Goal: Check status: Check status

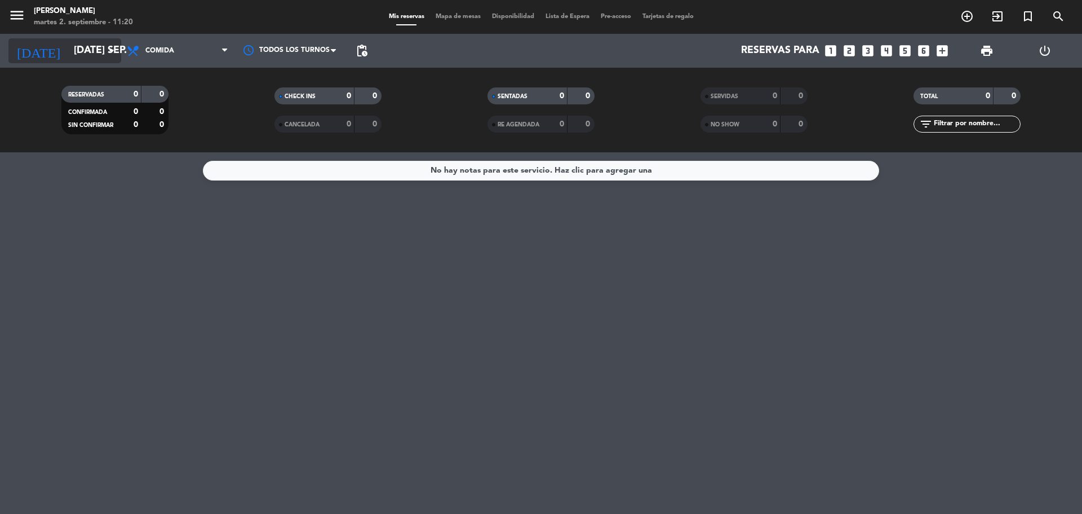
click at [94, 44] on input "[DATE] sep." at bounding box center [133, 50] width 131 height 23
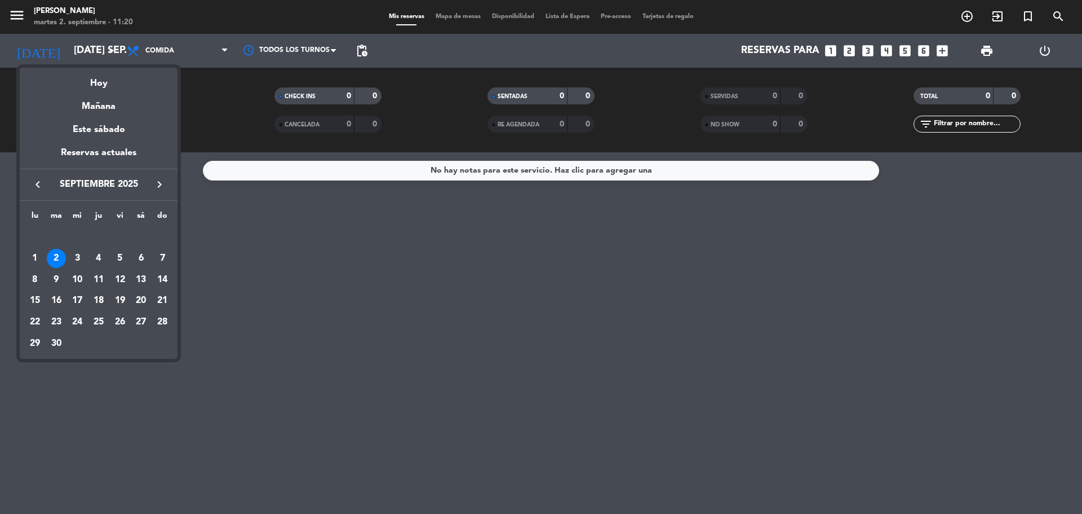
click at [259, 311] on div at bounding box center [541, 257] width 1082 height 514
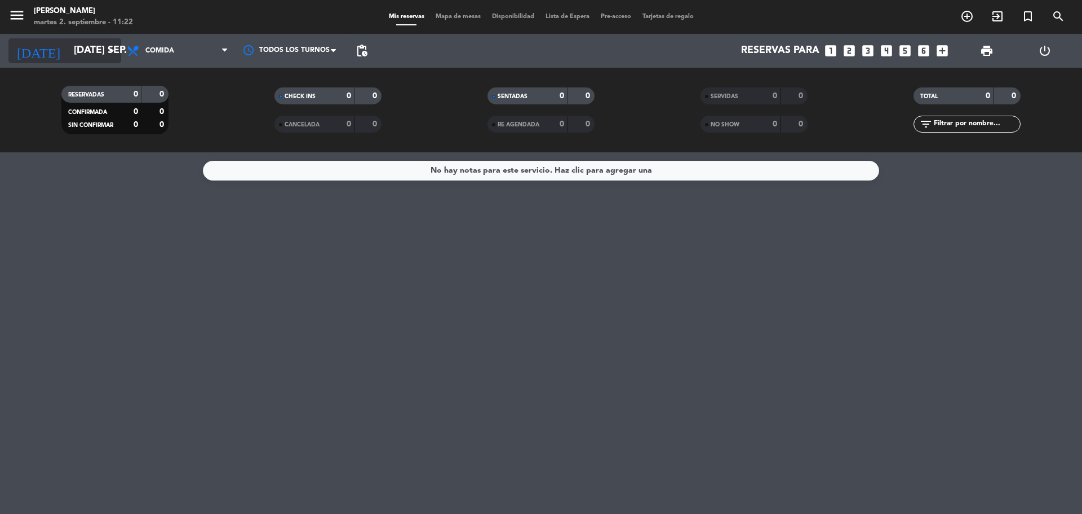
click at [52, 62] on div "[DATE] [DATE] sep. arrow_drop_down" at bounding box center [64, 50] width 113 height 25
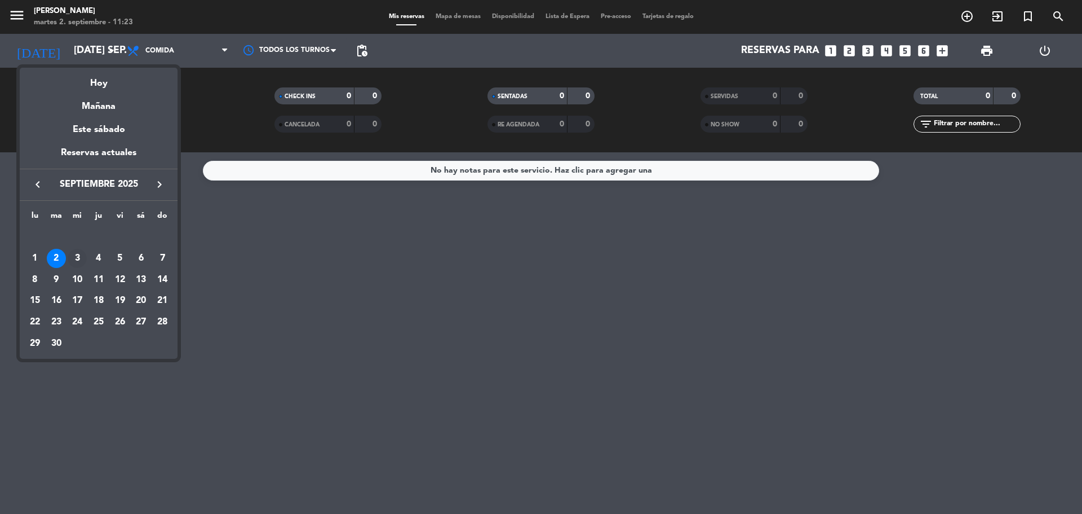
click at [77, 256] on div "3" at bounding box center [77, 258] width 19 height 19
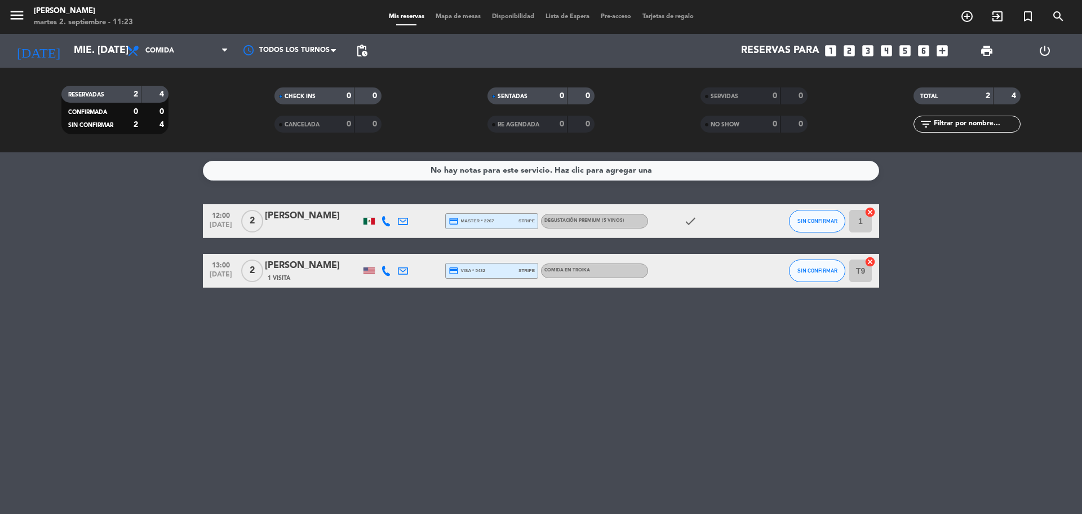
click at [587, 219] on span "Degustación Premium (5 vinos)" at bounding box center [585, 220] width 80 height 5
click at [514, 222] on div "credit_card master * 2267 stripe" at bounding box center [492, 221] width 86 height 15
click at [388, 229] on div at bounding box center [386, 220] width 17 height 33
click at [388, 222] on icon at bounding box center [386, 221] width 10 height 10
click at [387, 276] on div at bounding box center [386, 270] width 17 height 33
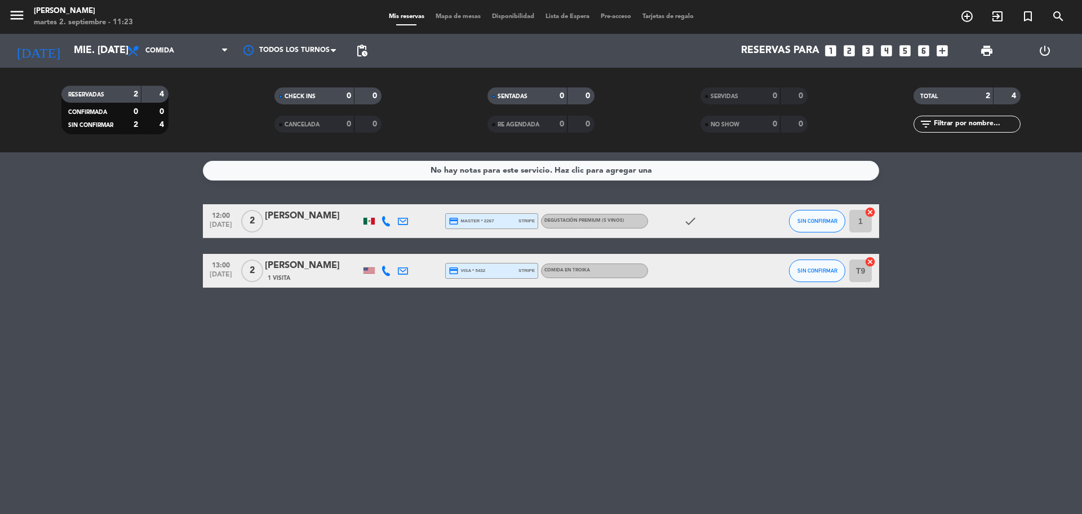
click at [387, 276] on div at bounding box center [386, 270] width 17 height 33
click at [386, 273] on icon at bounding box center [386, 271] width 10 height 10
click at [99, 63] on div "[DATE] mié. [DATE] arrow_drop_down" at bounding box center [64, 50] width 113 height 25
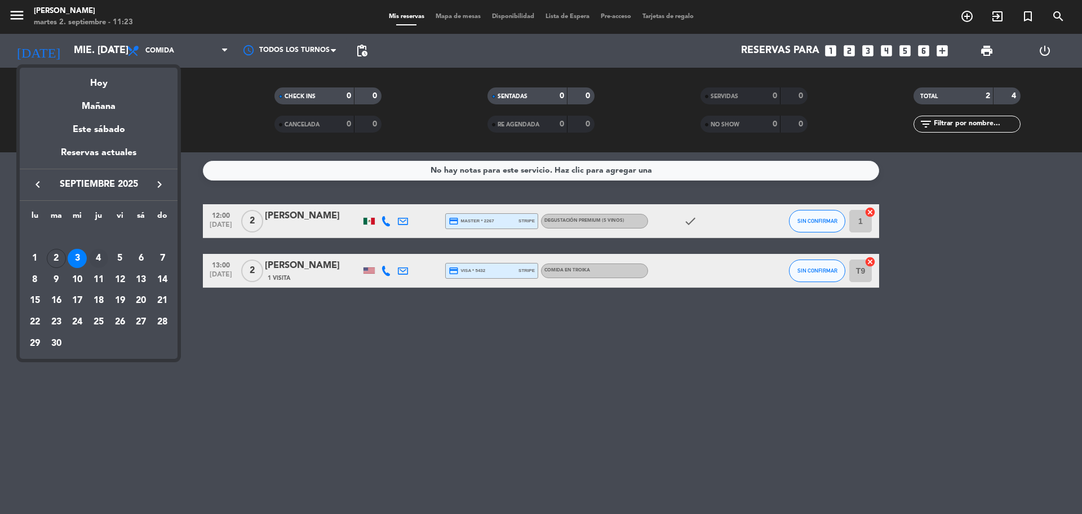
click at [100, 256] on div "4" at bounding box center [98, 258] width 19 height 19
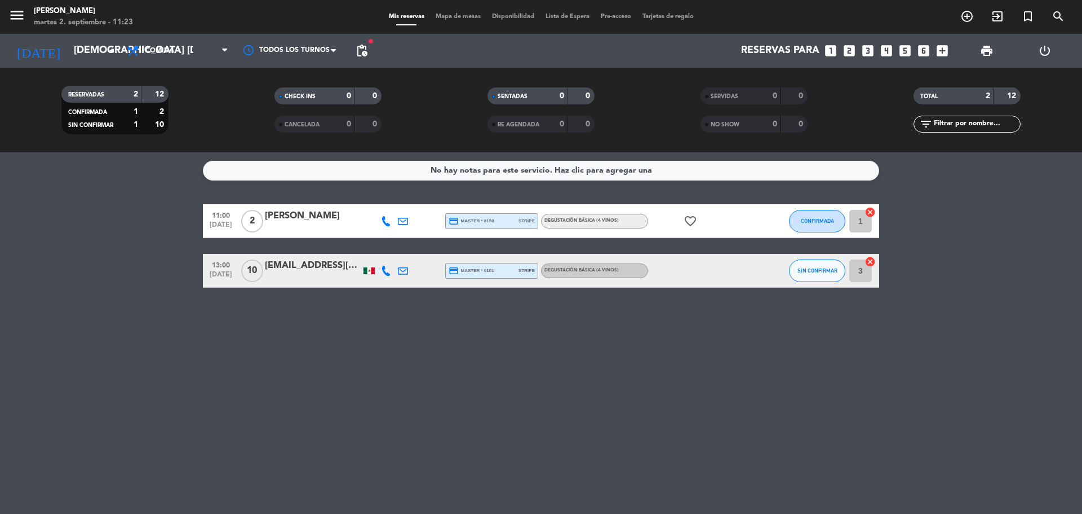
click at [395, 222] on div at bounding box center [403, 220] width 17 height 33
click at [387, 222] on icon at bounding box center [386, 221] width 10 height 10
click at [404, 225] on icon at bounding box center [403, 221] width 10 height 10
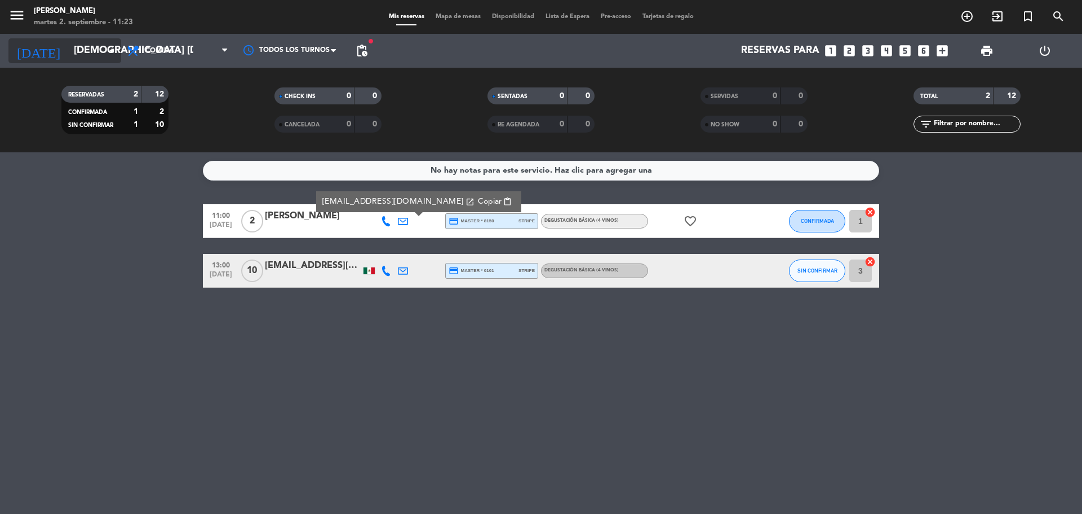
click at [109, 53] on icon "arrow_drop_down" at bounding box center [112, 51] width 14 height 14
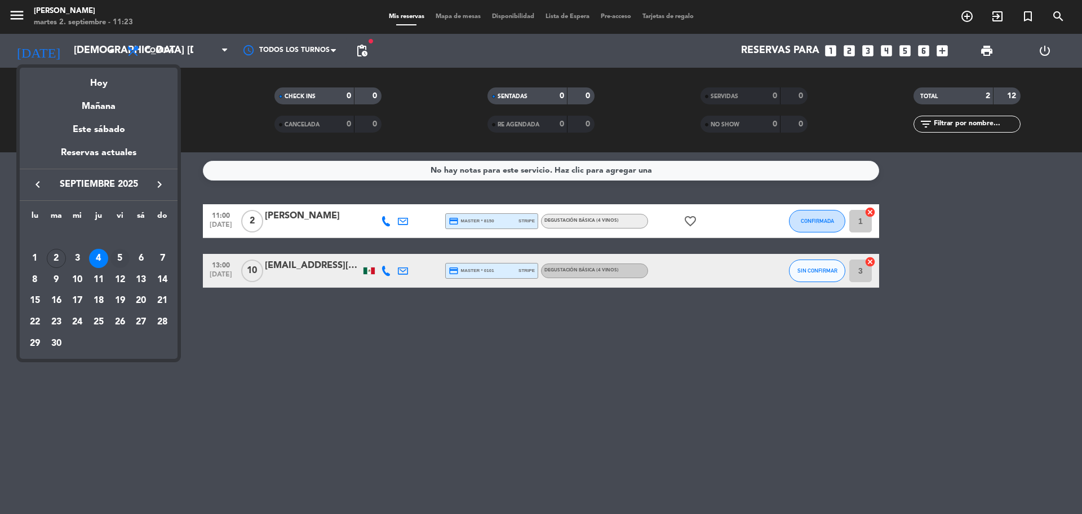
click at [125, 255] on div "5" at bounding box center [119, 258] width 19 height 19
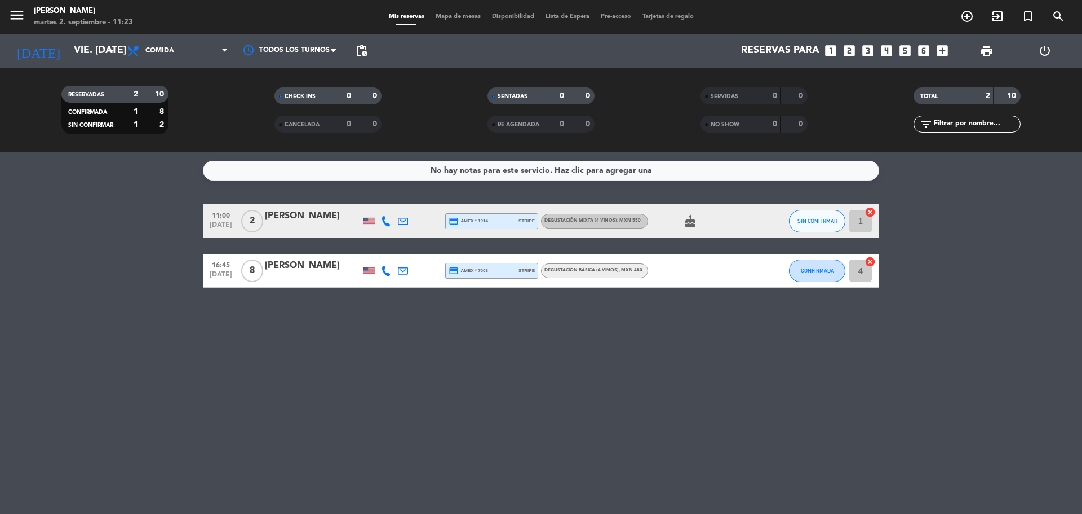
click at [590, 218] on span "Degustación Mixta (4 vinos) , MXN 550" at bounding box center [593, 220] width 96 height 5
click at [568, 275] on div "Degustación Básica (4 vinos) , MXN 480" at bounding box center [594, 270] width 107 height 15
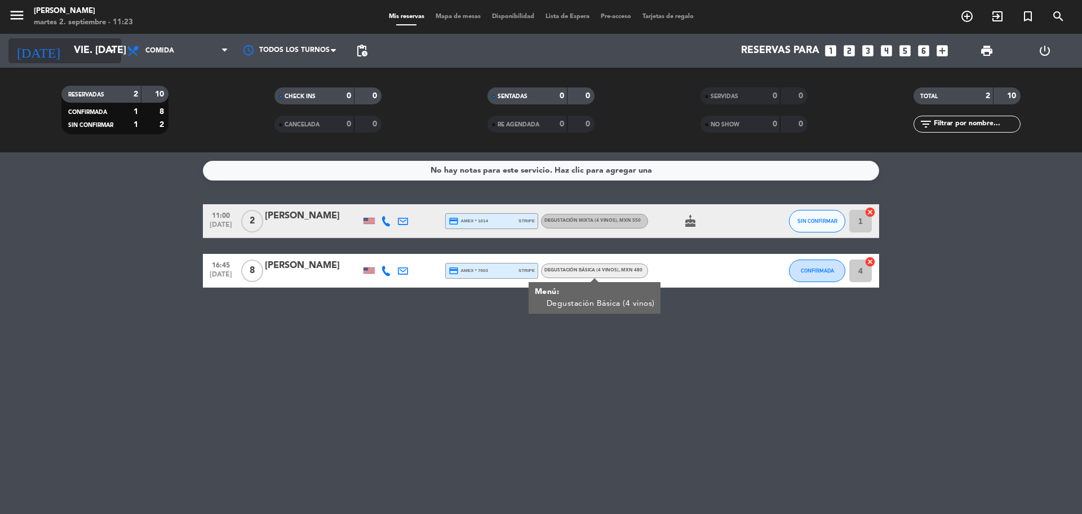
click at [68, 57] on input "vie. [DATE]" at bounding box center [133, 50] width 131 height 23
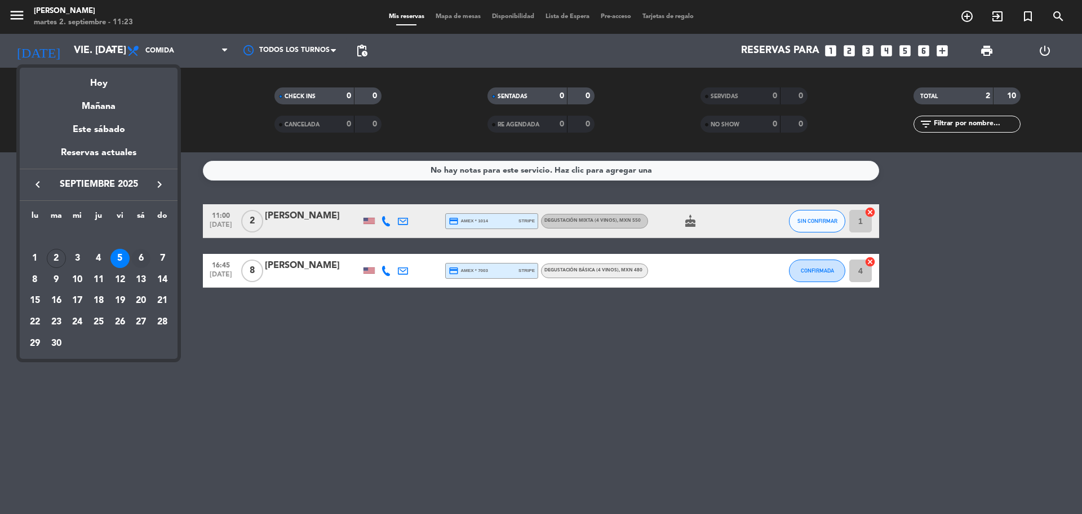
click at [147, 258] on div "6" at bounding box center [140, 258] width 19 height 19
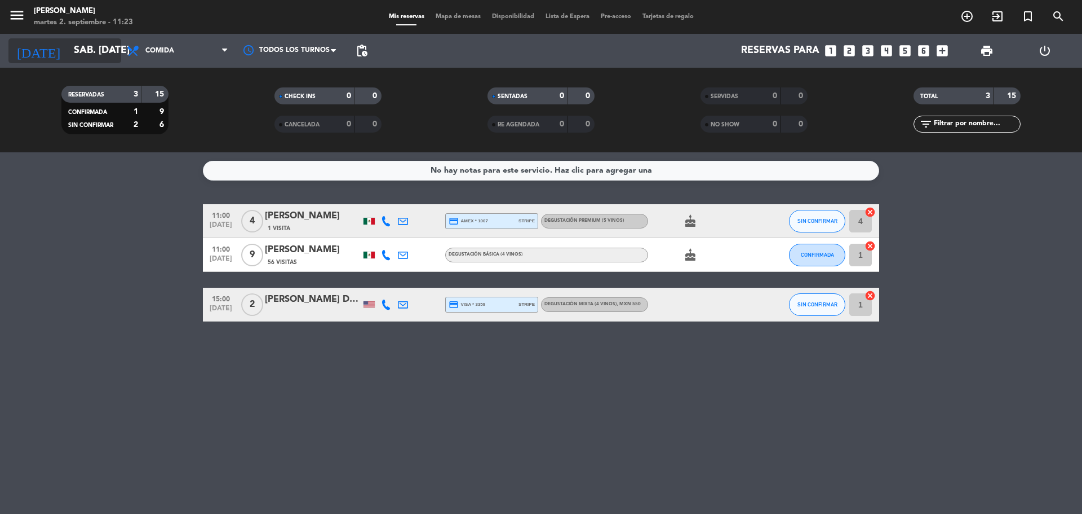
click at [90, 57] on input "sáb. [DATE]" at bounding box center [133, 50] width 131 height 23
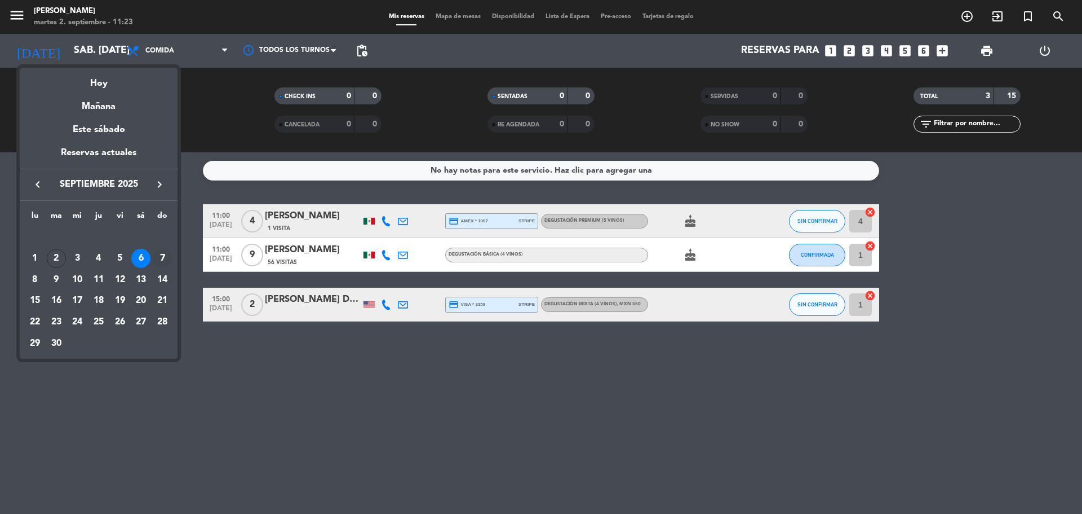
click at [162, 254] on div "7" at bounding box center [162, 258] width 19 height 19
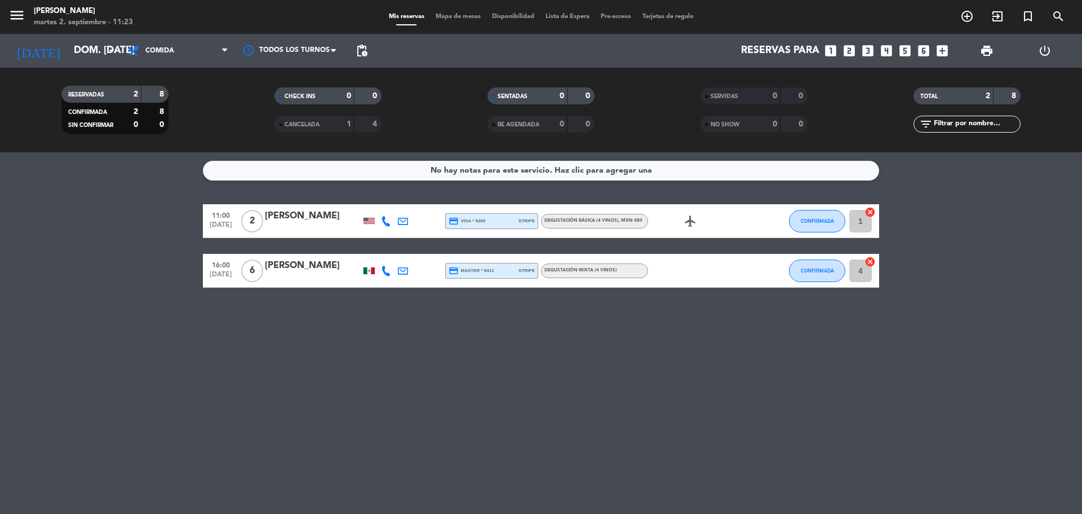
click at [77, 32] on div "menu [PERSON_NAME] martes 2. septiembre - 11:23 Mis reservas Mapa de mesas Disp…" at bounding box center [541, 17] width 1082 height 34
click at [82, 54] on input "dom. [DATE]" at bounding box center [133, 50] width 131 height 23
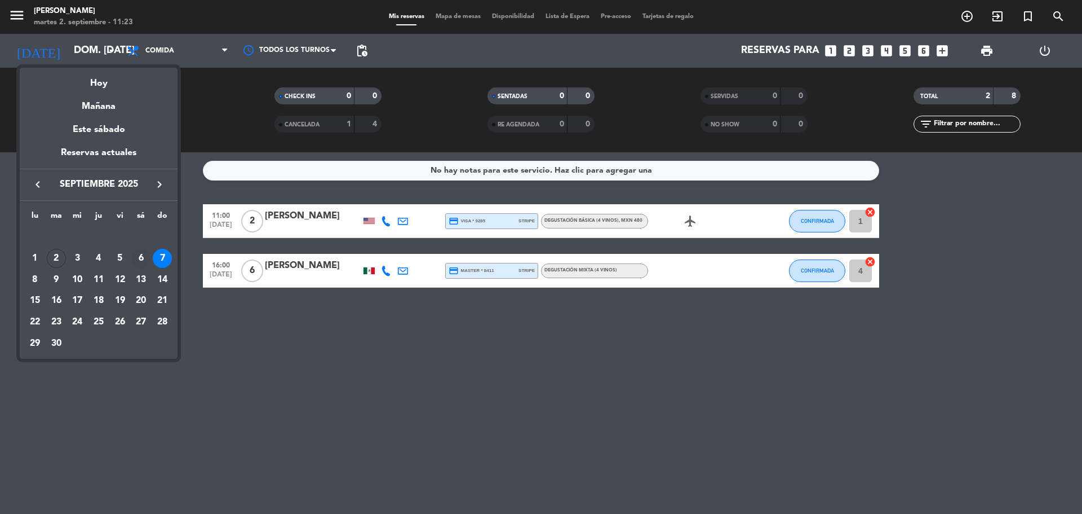
click at [142, 259] on div "6" at bounding box center [140, 258] width 19 height 19
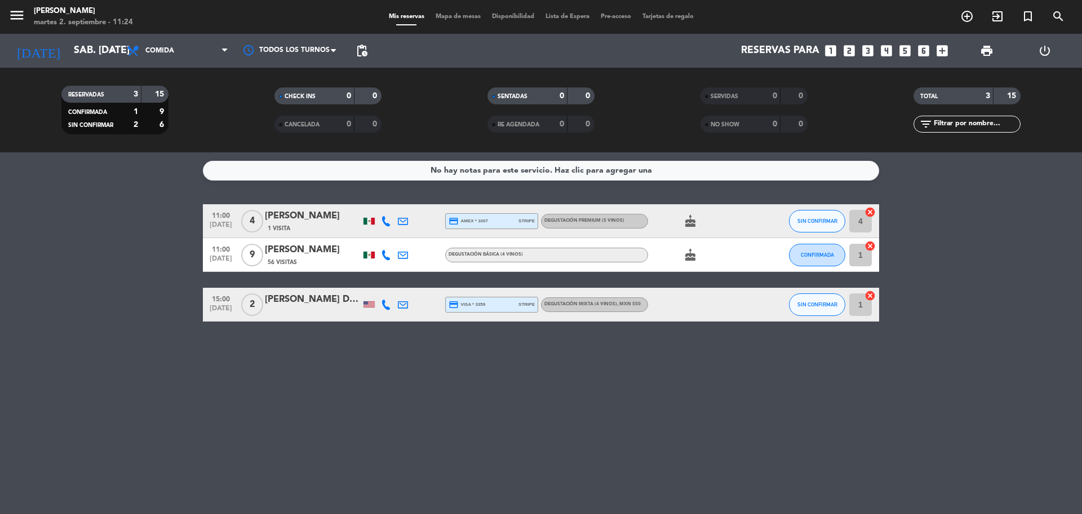
click at [388, 251] on icon at bounding box center [386, 255] width 10 height 10
click at [405, 254] on icon at bounding box center [403, 255] width 10 height 10
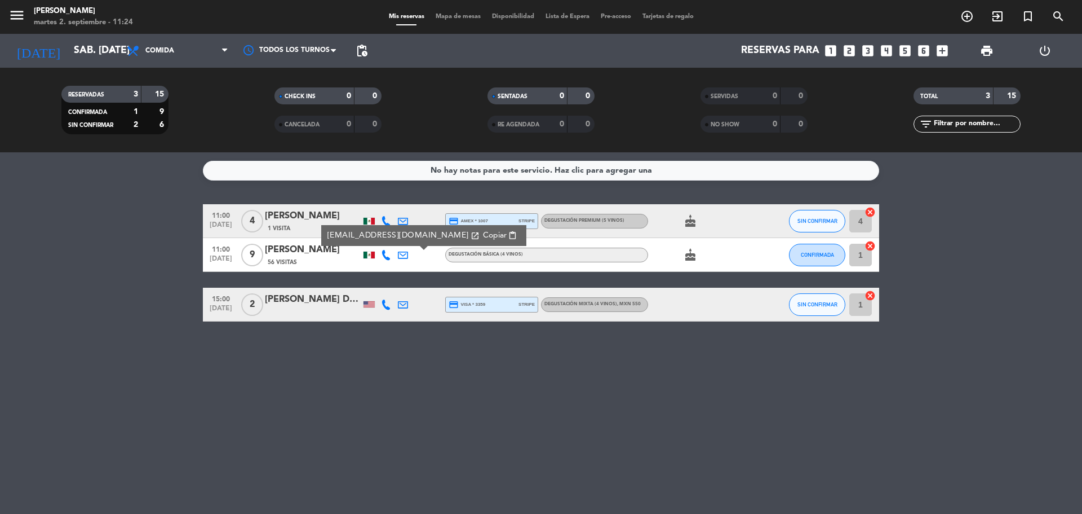
click at [282, 266] on span "56 Visitas" at bounding box center [282, 262] width 29 height 9
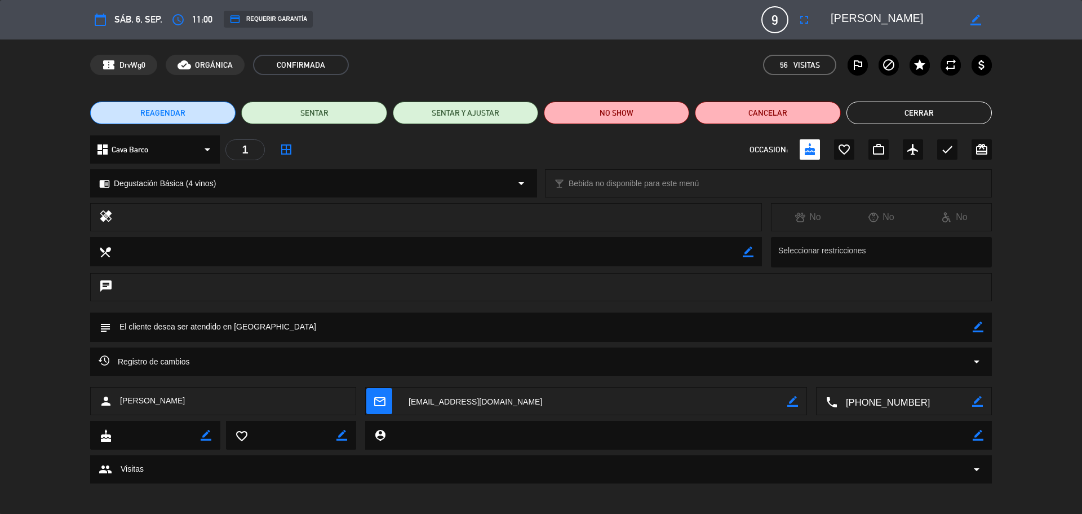
click at [941, 125] on div "REAGENDAR SENTAR SENTAR Y AJUSTAR NO SHOW Cancelar Cerrar" at bounding box center [541, 112] width 1082 height 45
click at [931, 109] on button "Cerrar" at bounding box center [919, 112] width 145 height 23
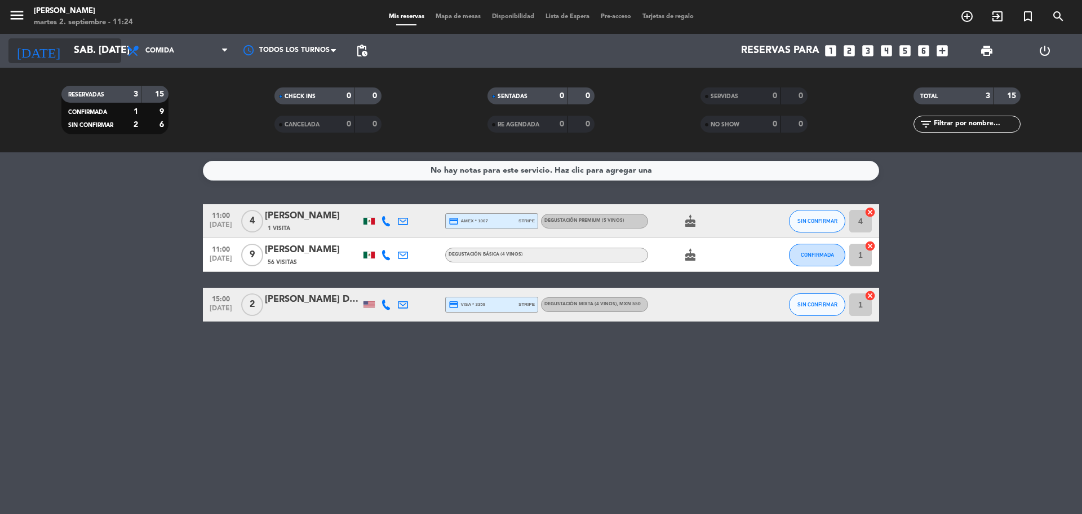
click at [112, 53] on icon "arrow_drop_down" at bounding box center [112, 51] width 14 height 14
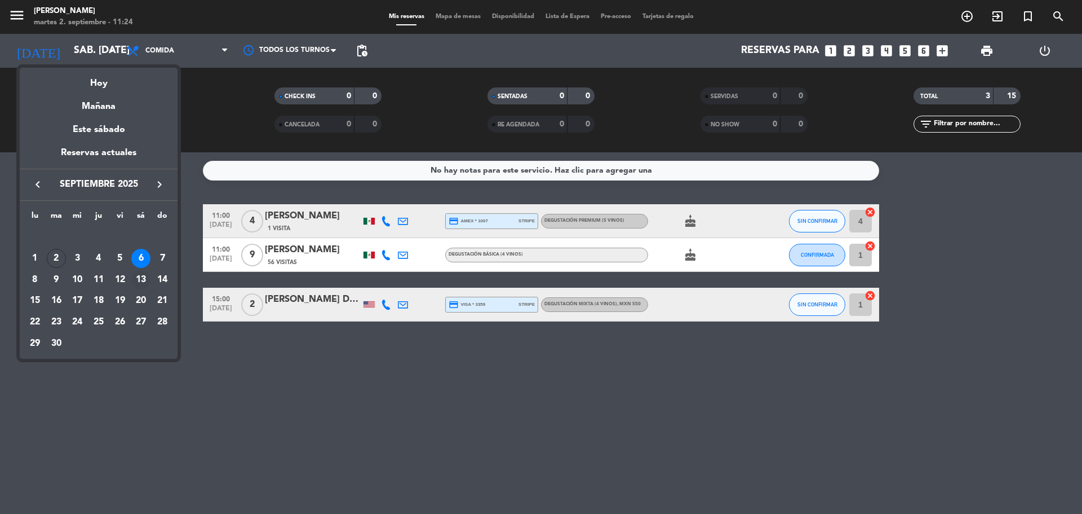
click at [143, 276] on div "13" at bounding box center [140, 279] width 19 height 19
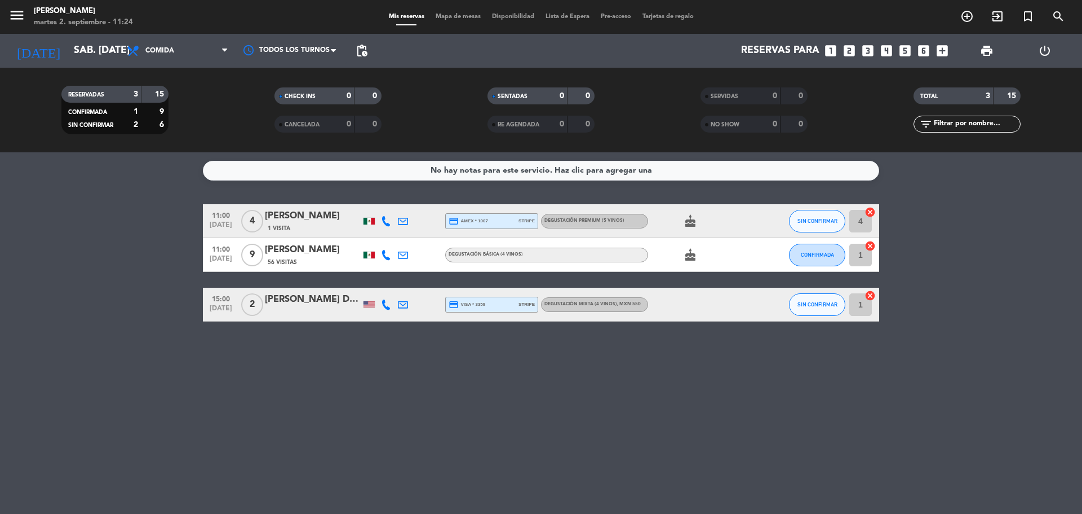
type input "sáb. [DATE]"
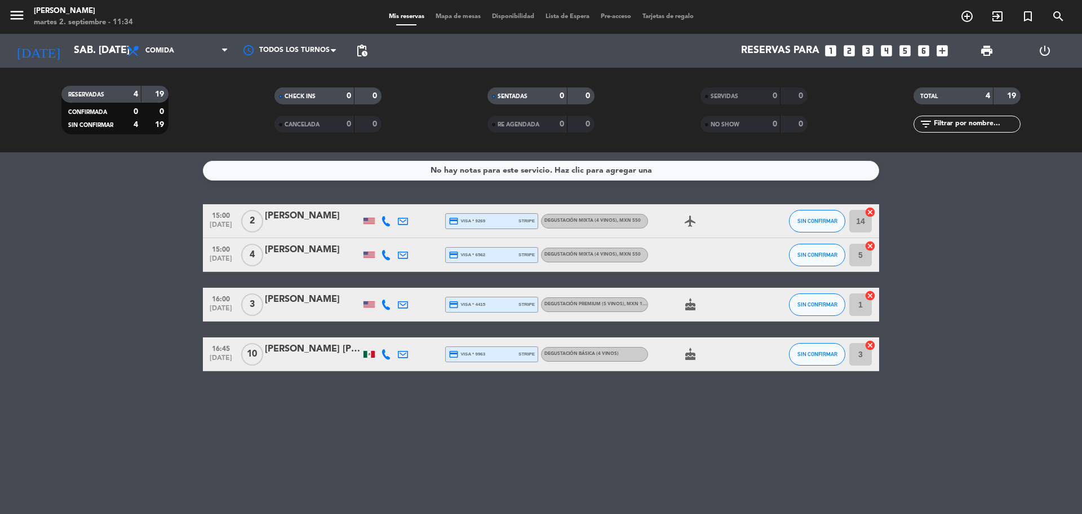
click at [319, 202] on div "No hay notas para este servicio. Haz clic para agregar una 15:00 [DATE] 2 [PERS…" at bounding box center [541, 332] width 1082 height 361
